Goal: Information Seeking & Learning: Find specific fact

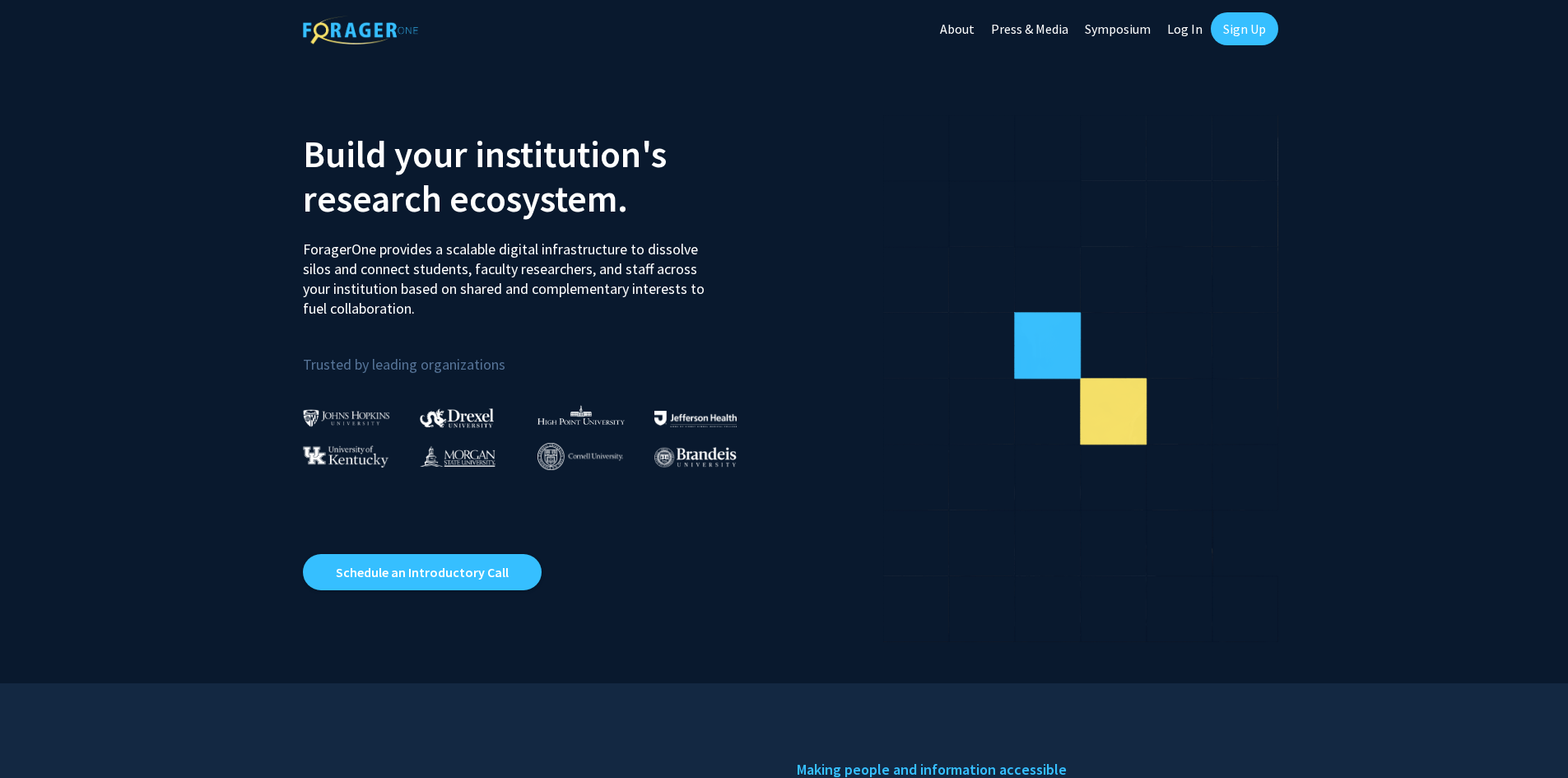
click at [1165, 29] on link "Log In" at bounding box center [1184, 28] width 52 height 57
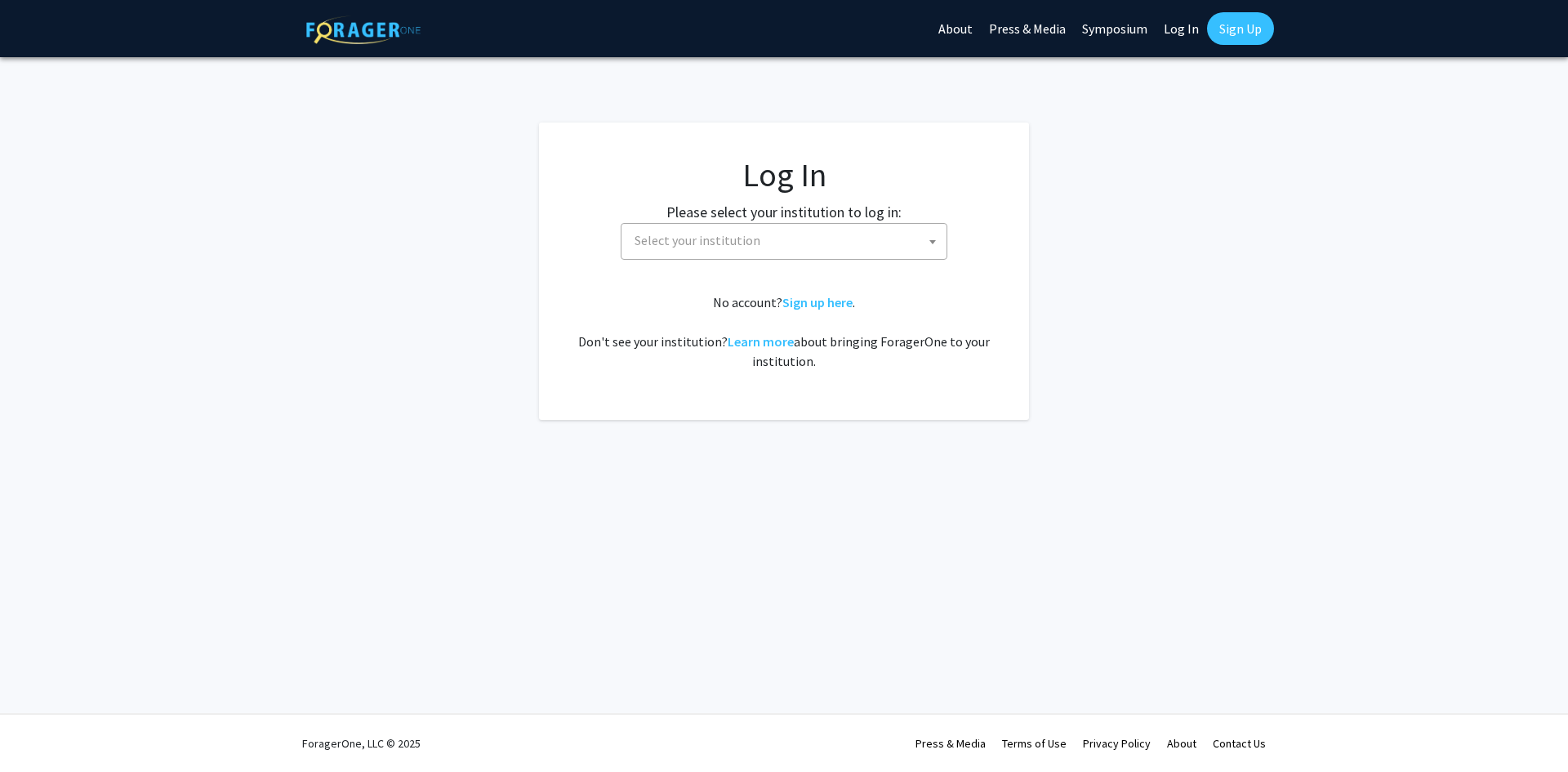
click at [805, 248] on span "Select your institution" at bounding box center [787, 241] width 318 height 33
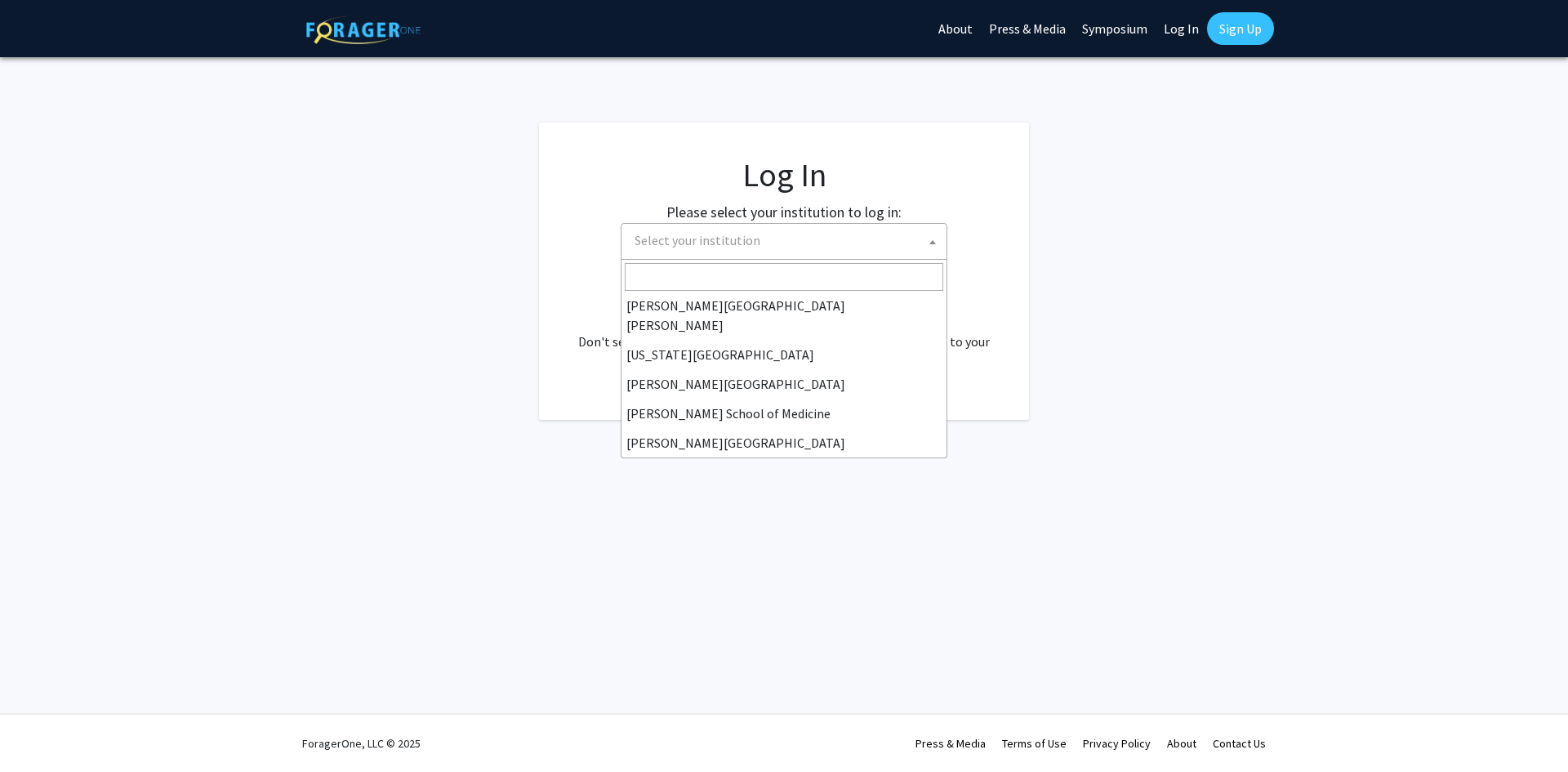
scroll to position [245, 0]
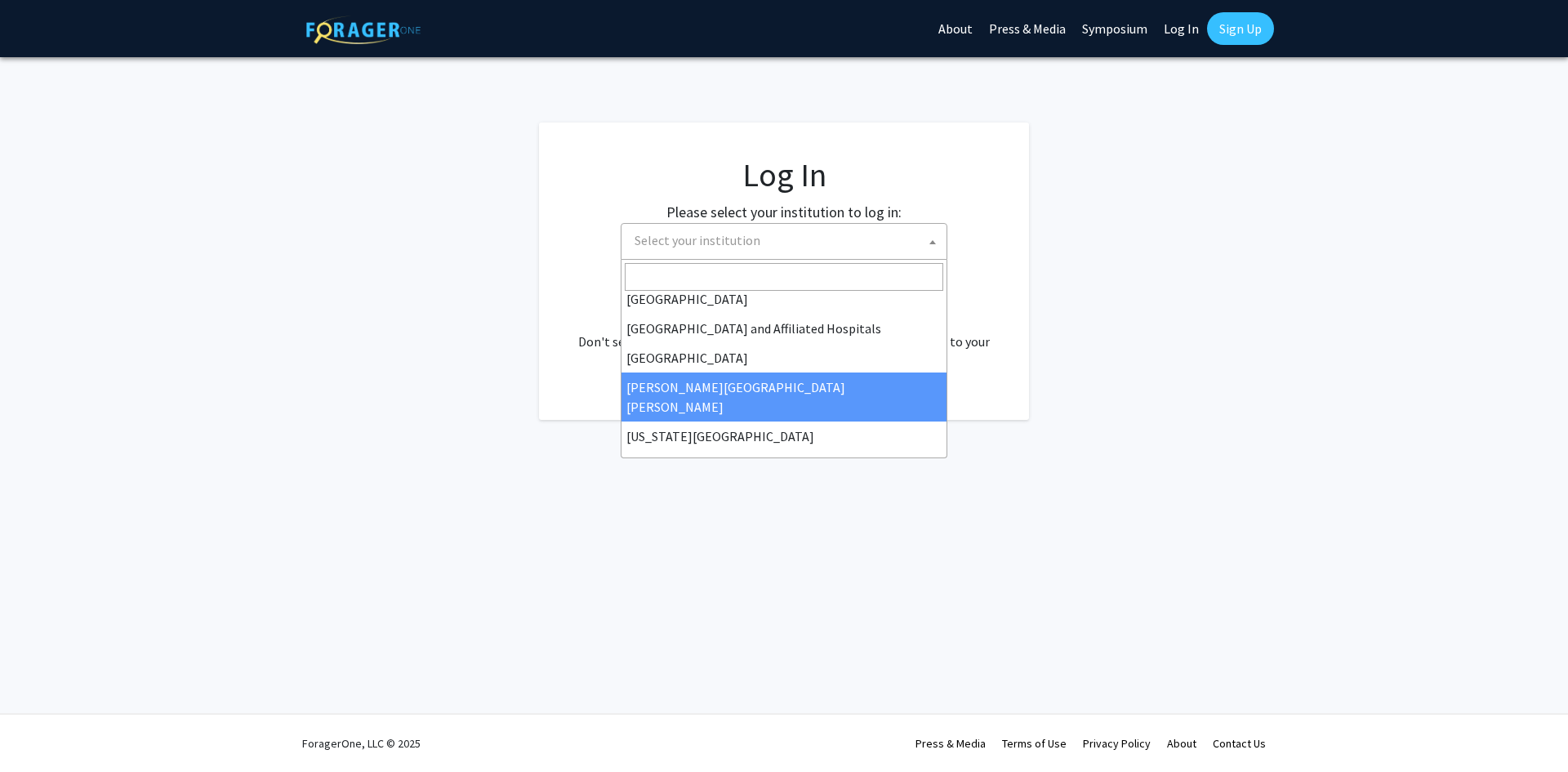
select select "1"
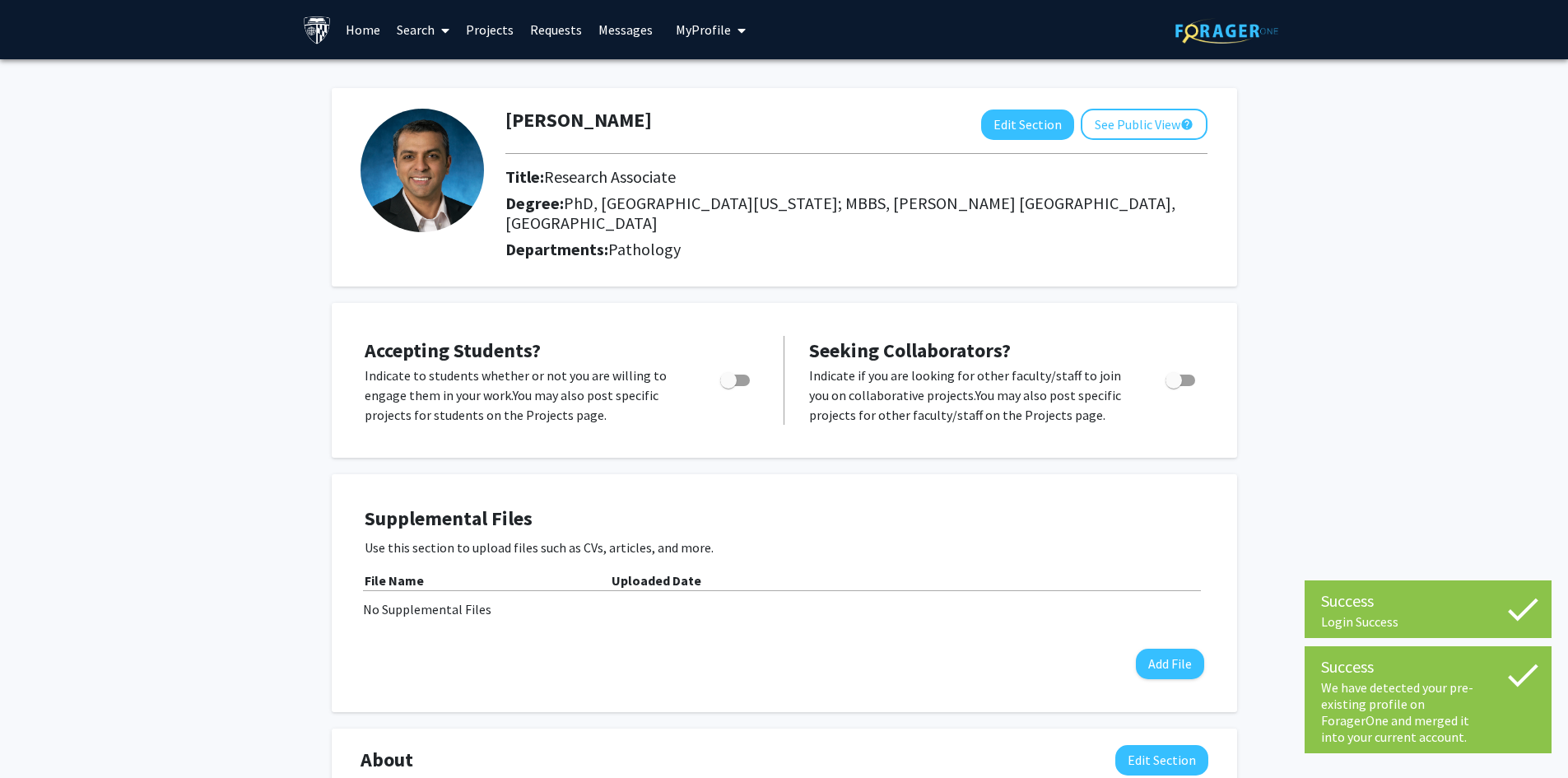
click at [376, 36] on link "Home" at bounding box center [363, 29] width 51 height 57
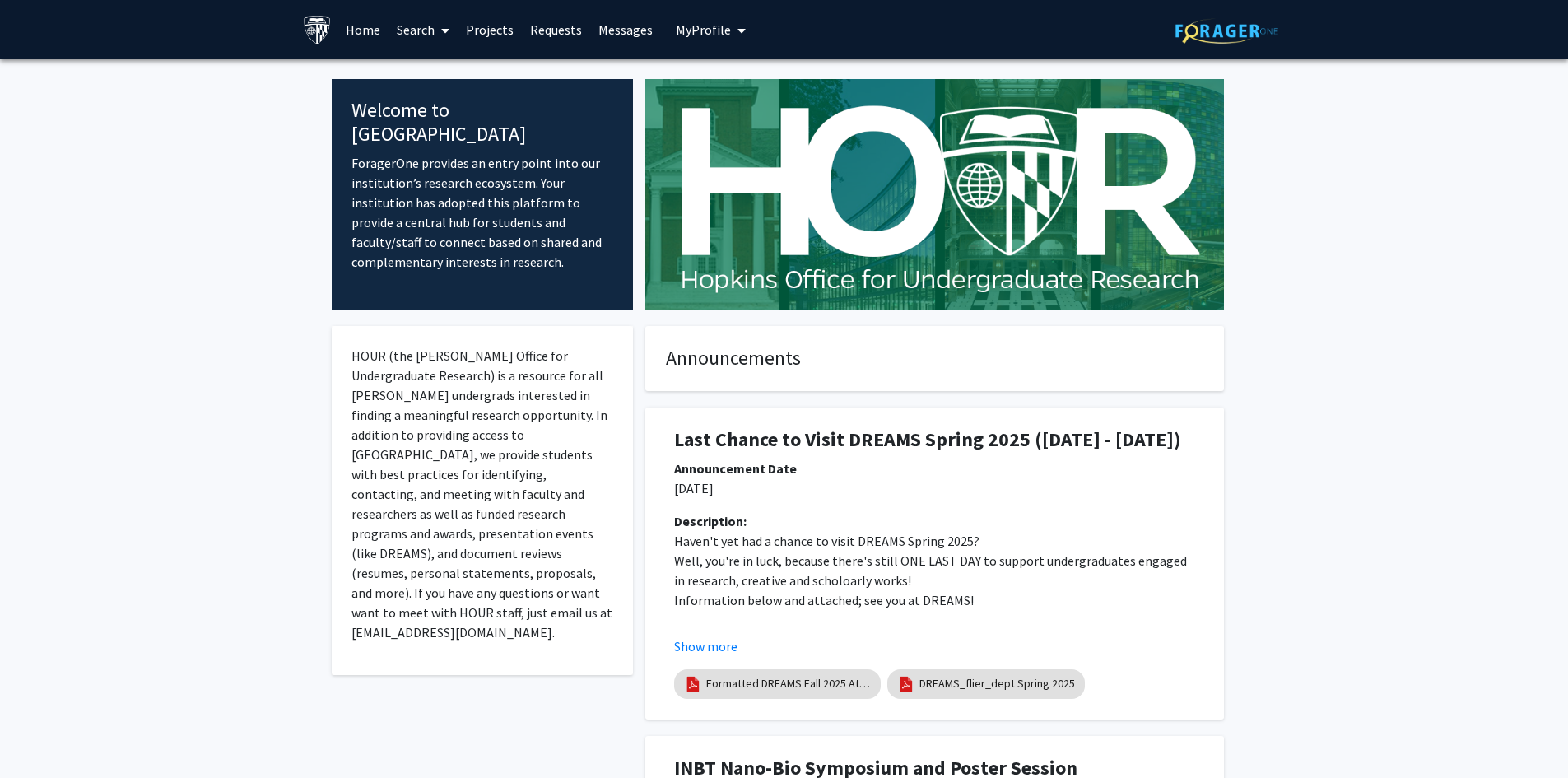
click at [364, 29] on link "Home" at bounding box center [363, 29] width 51 height 57
click at [399, 28] on link "Search" at bounding box center [423, 29] width 69 height 57
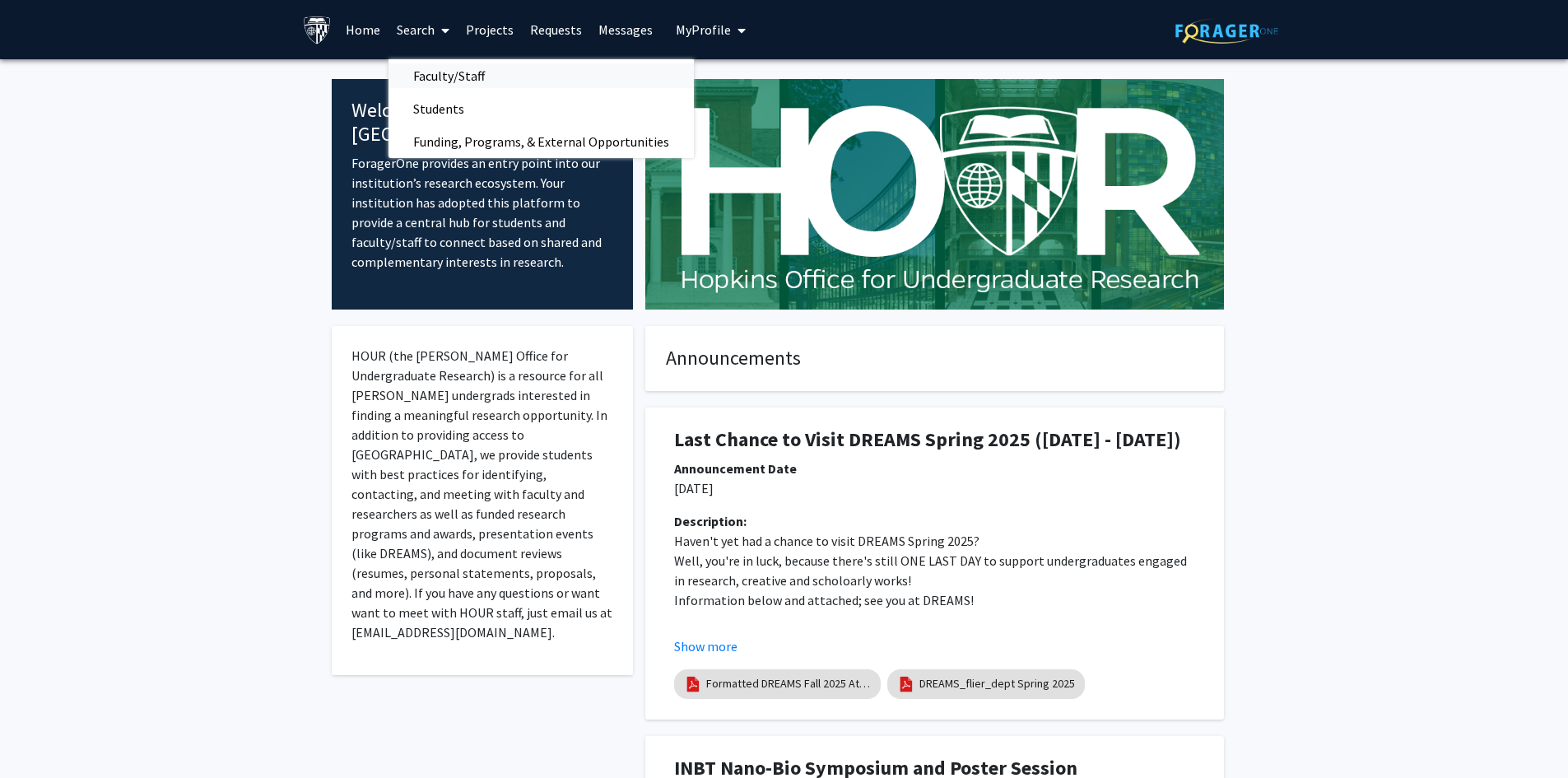
click at [428, 74] on span "Faculty/Staff" at bounding box center [448, 75] width 121 height 33
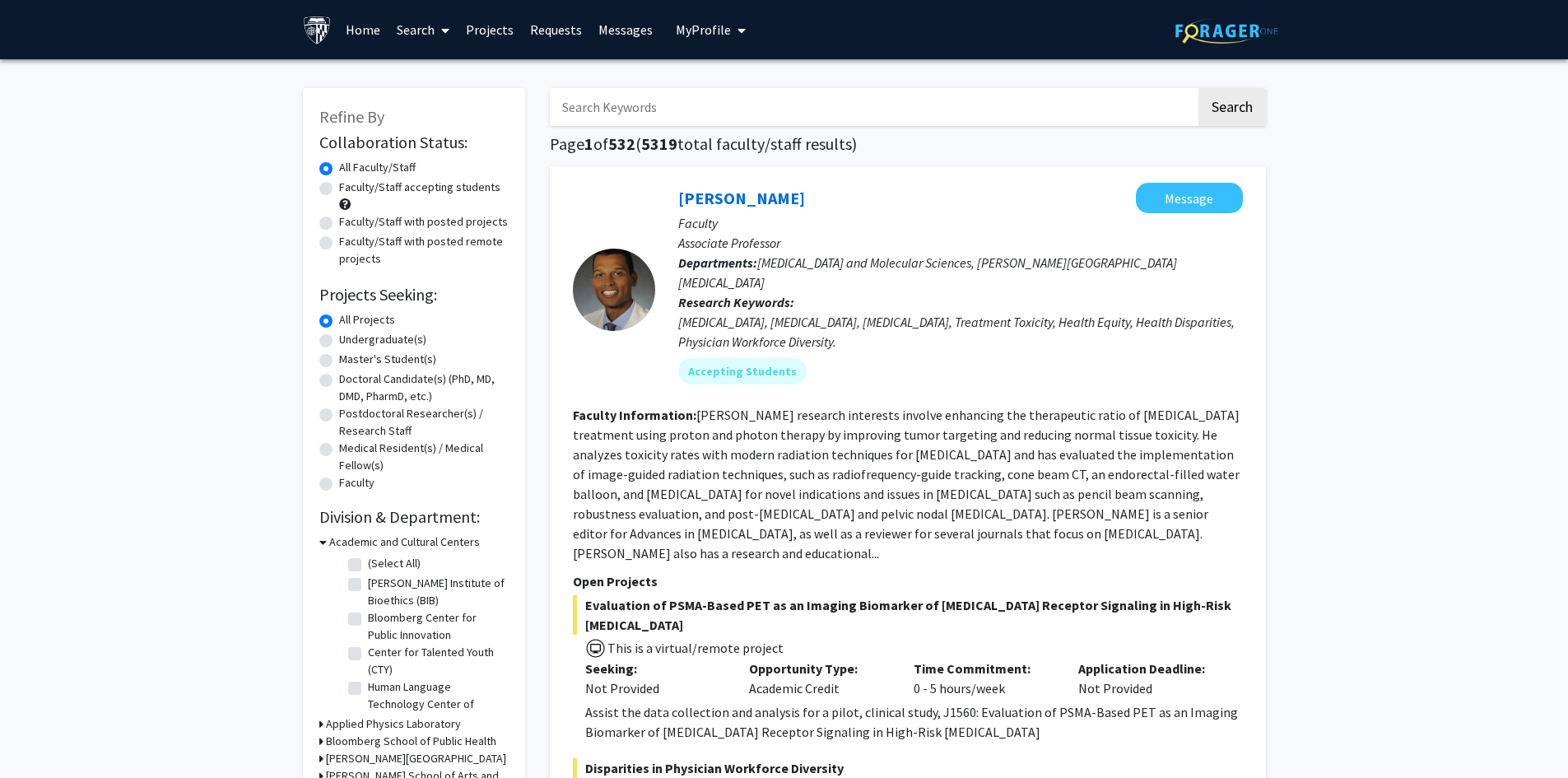
click at [745, 117] on input "Search Keywords" at bounding box center [872, 107] width 646 height 37
type input "LOTAN"
click at [1198, 88] on button "Search" at bounding box center [1232, 107] width 67 height 37
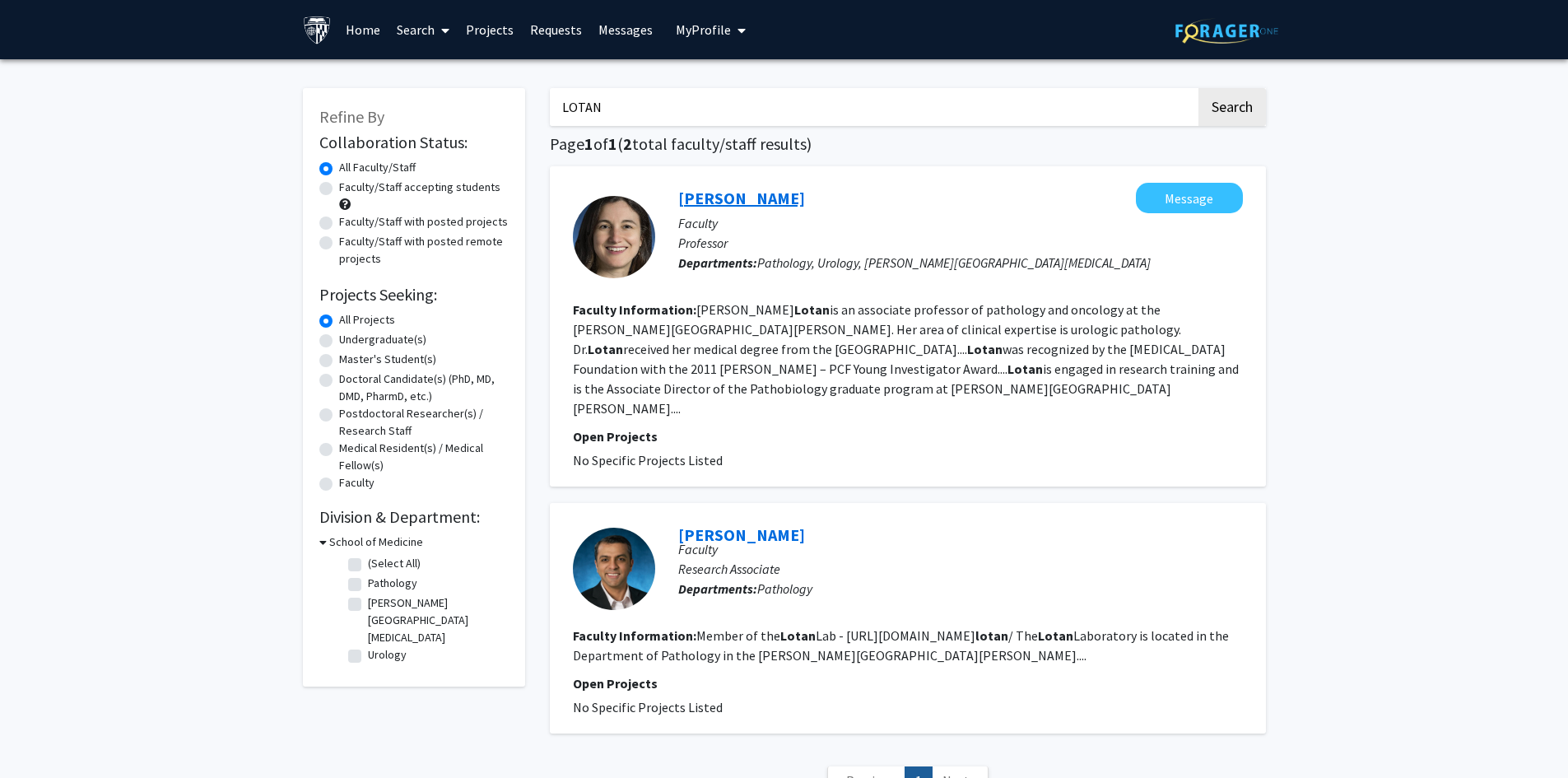
click at [715, 199] on link "[PERSON_NAME]" at bounding box center [740, 198] width 127 height 21
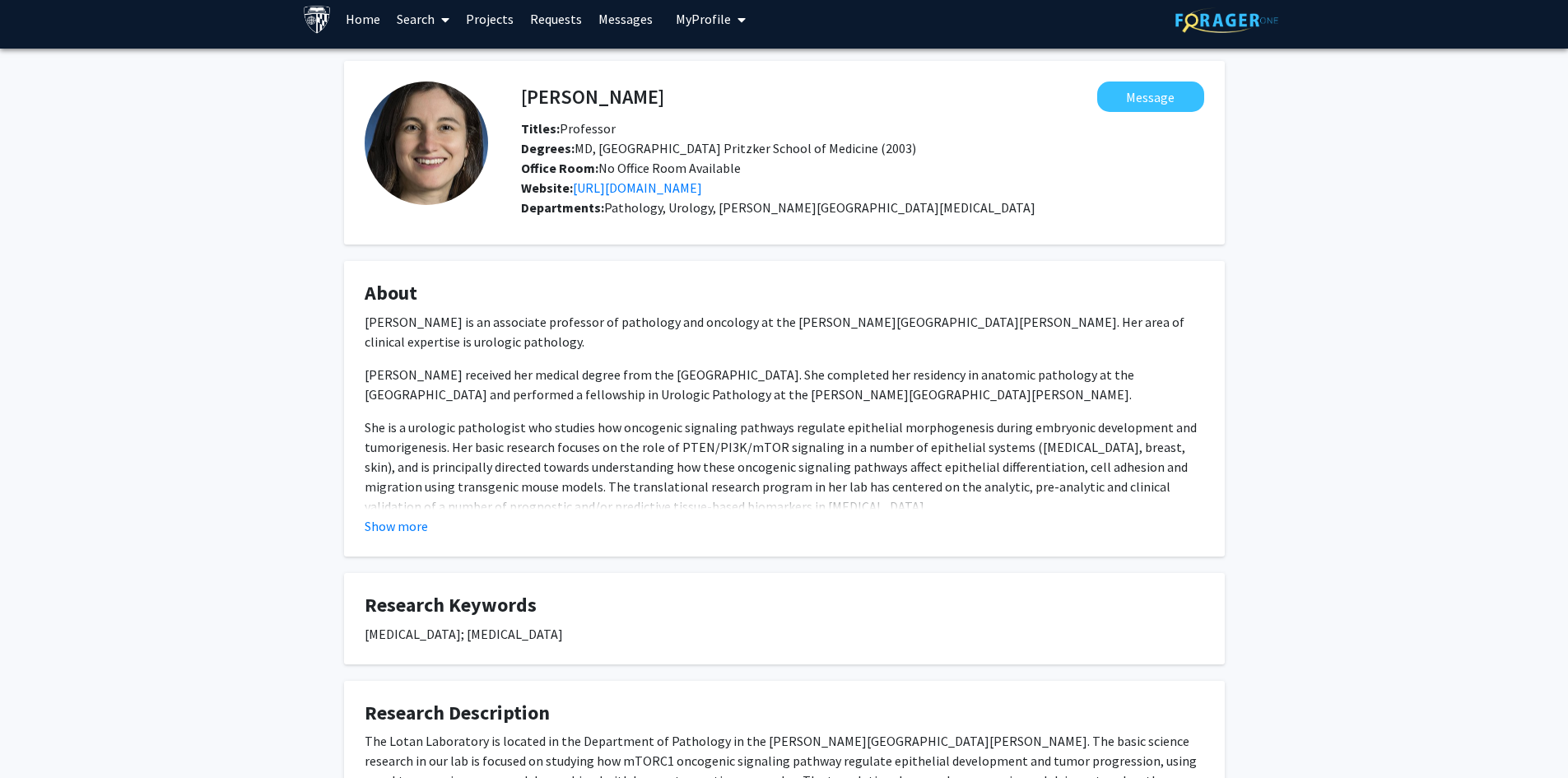
scroll to position [199, 0]
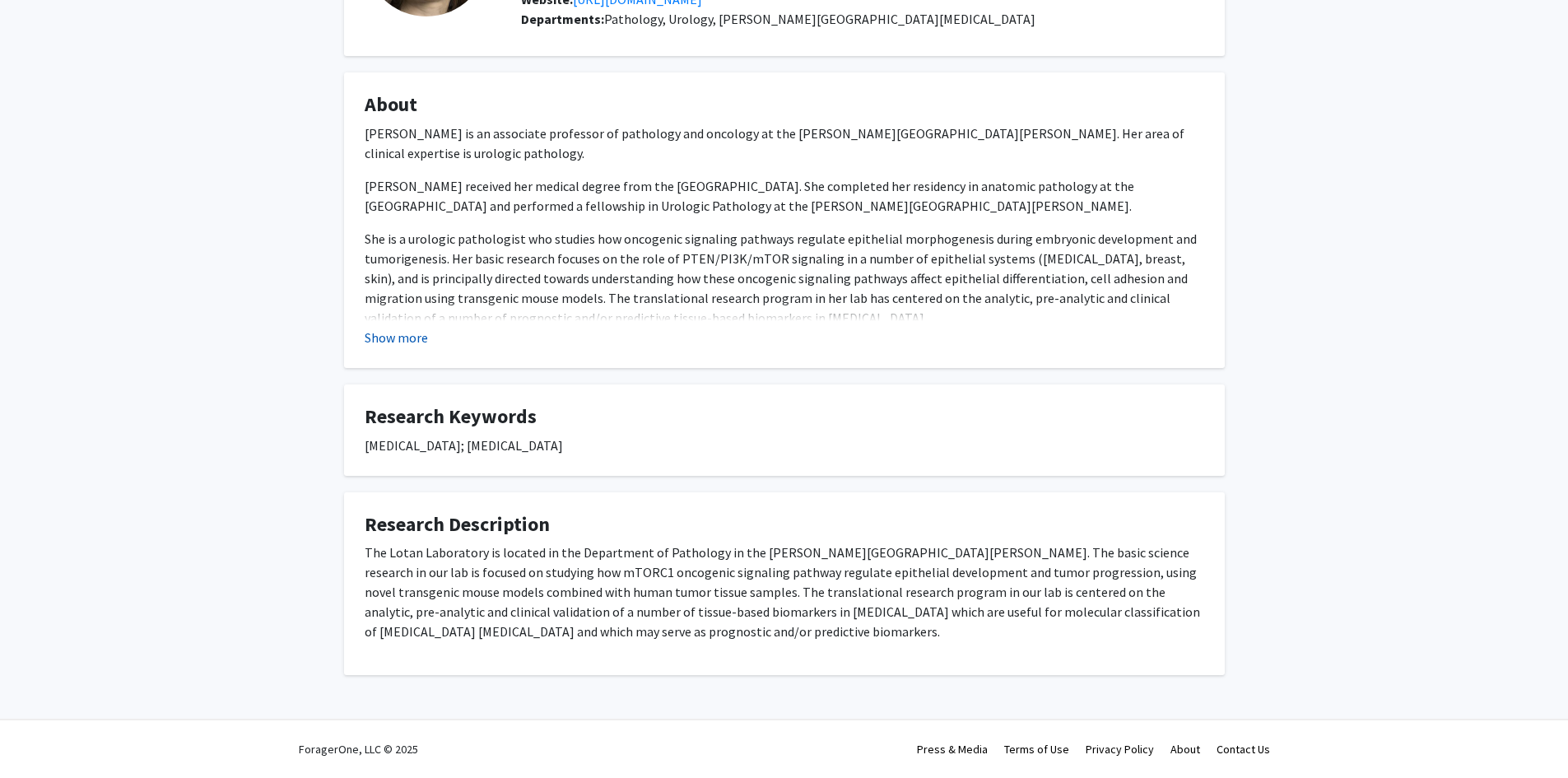
click at [396, 328] on button "Show more" at bounding box center [396, 337] width 64 height 20
